Goal: Information Seeking & Learning: Learn about a topic

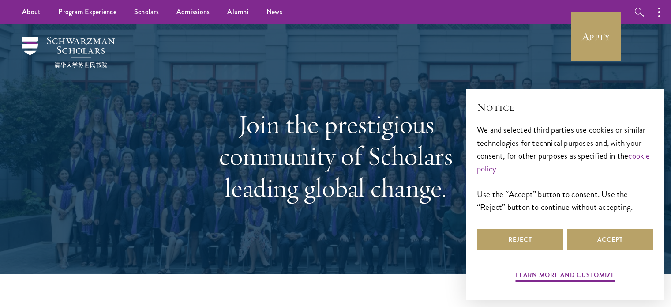
select select "Select Country"
click at [270, 11] on link "News" at bounding box center [275, 12] width 34 height 24
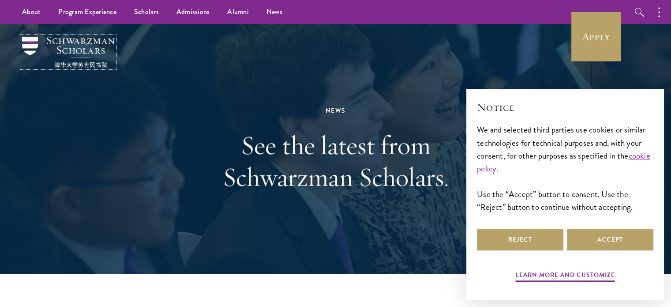
click at [30, 49] on img at bounding box center [68, 52] width 93 height 31
